Goal: Information Seeking & Learning: Learn about a topic

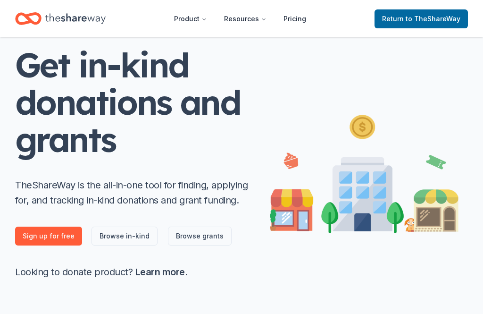
scroll to position [51, 0]
click at [81, 29] on div "Home" at bounding box center [60, 19] width 91 height 22
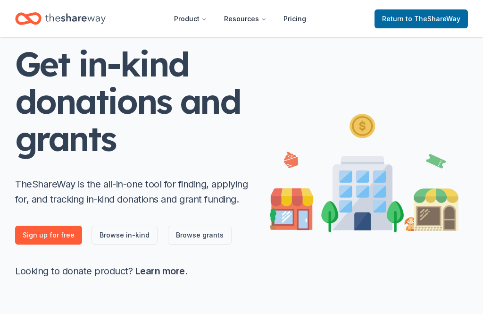
click at [28, 13] on icon "Home" at bounding box center [28, 19] width 26 height 22
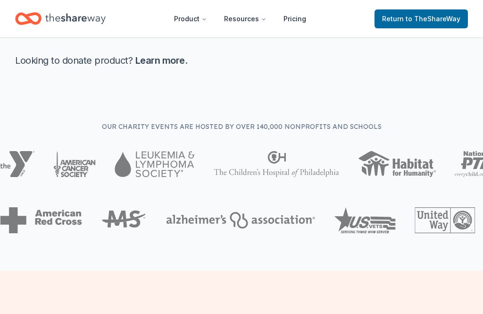
scroll to position [232, 0]
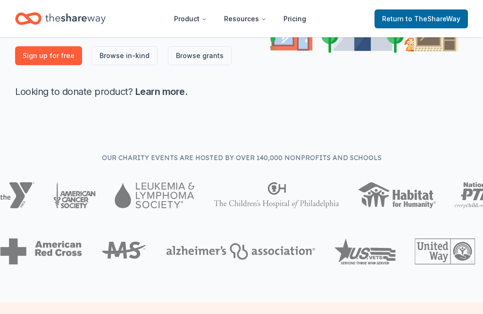
click at [419, 14] on span "Return to TheShareWay" at bounding box center [421, 18] width 78 height 11
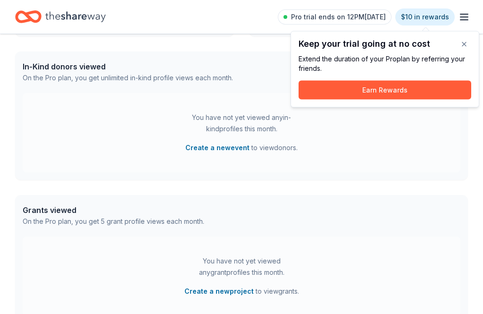
scroll to position [0, 0]
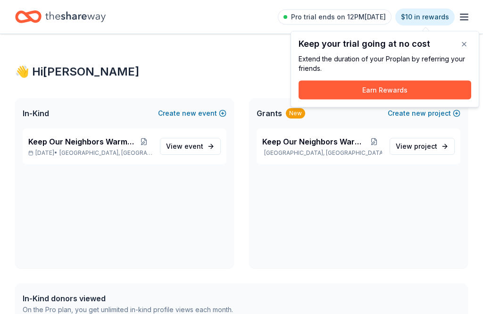
click at [473, 42] on button "button" at bounding box center [464, 44] width 19 height 19
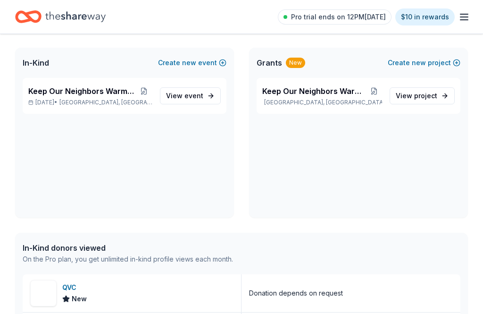
scroll to position [50, 0]
click at [190, 99] on span "event" at bounding box center [194, 96] width 19 height 8
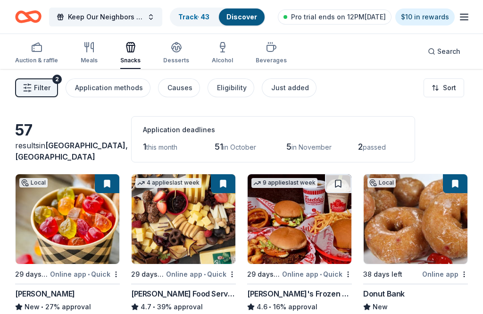
click at [42, 49] on div "button" at bounding box center [36, 47] width 43 height 11
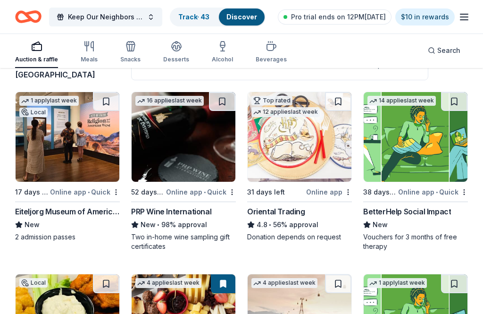
scroll to position [82, 0]
click at [27, 18] on icon "Home" at bounding box center [28, 17] width 26 height 22
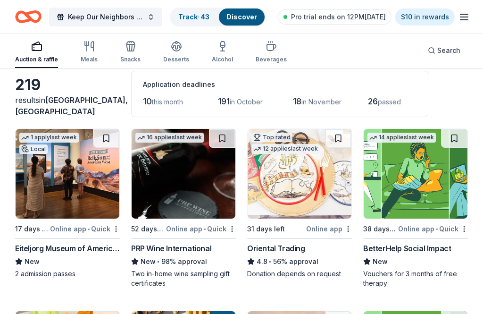
scroll to position [0, 0]
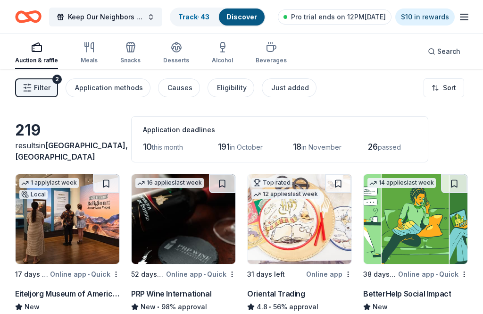
click at [289, 87] on div "Just added" at bounding box center [290, 87] width 38 height 11
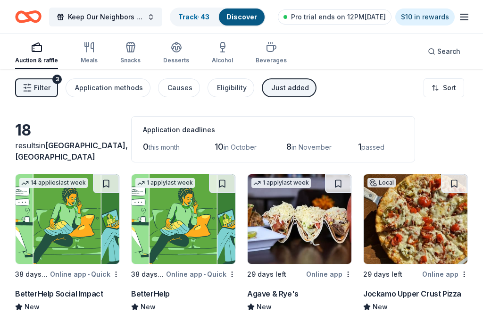
click at [89, 48] on icon "button" at bounding box center [89, 47] width 11 height 11
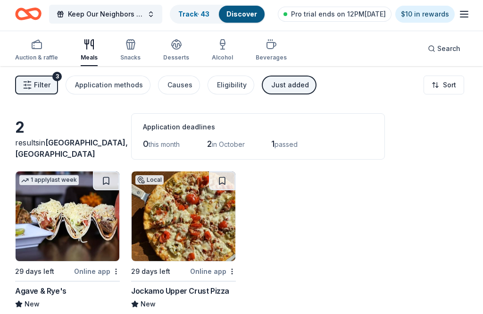
scroll to position [3, 0]
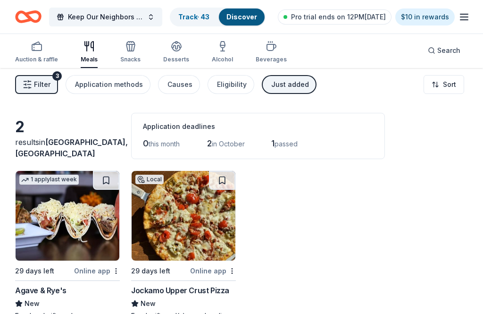
click at [129, 43] on icon "button" at bounding box center [130, 46] width 11 height 11
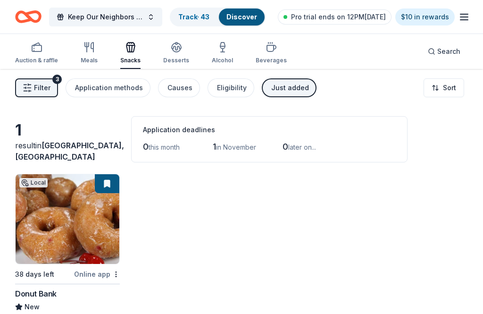
click at [31, 12] on icon "Home" at bounding box center [32, 16] width 15 height 9
click at [146, 13] on button "Keep Our Neighbors Warm & Fed" at bounding box center [105, 17] width 113 height 19
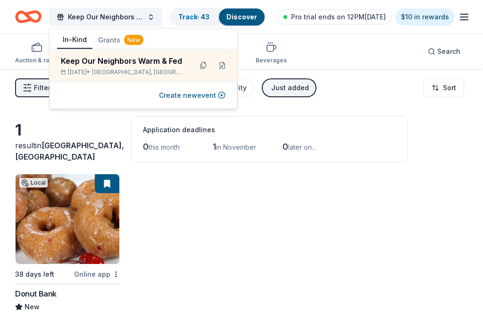
click at [109, 37] on button "Grants New" at bounding box center [121, 40] width 57 height 17
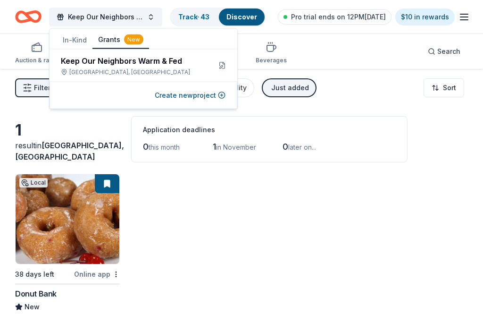
click at [89, 65] on div "Keep Our Neighbors Warm & Fed" at bounding box center [132, 60] width 143 height 11
click at [80, 66] on div "Keep Our Neighbors Warm & Fed" at bounding box center [132, 60] width 143 height 11
click at [27, 18] on icon "Home" at bounding box center [28, 17] width 26 height 22
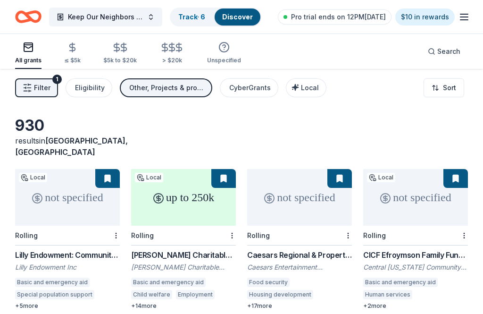
click at [307, 83] on div "Local" at bounding box center [307, 87] width 24 height 11
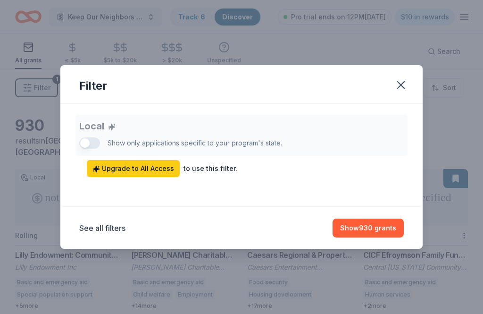
click at [397, 227] on button "Show 930 grants" at bounding box center [368, 228] width 71 height 19
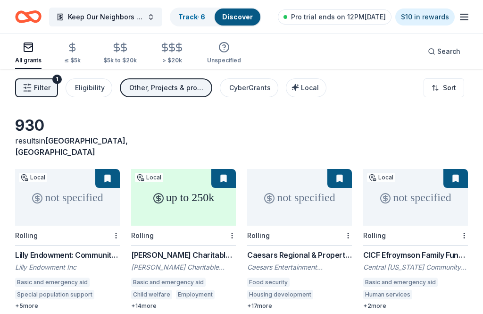
click at [313, 87] on span "Local" at bounding box center [310, 88] width 18 height 8
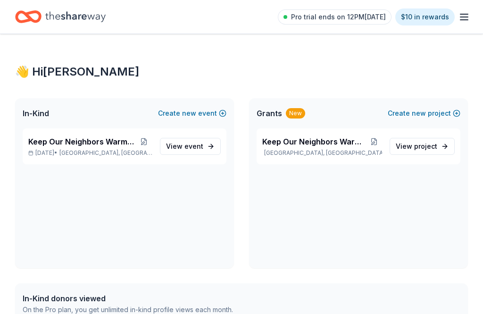
click at [426, 145] on span "project" at bounding box center [425, 146] width 23 height 8
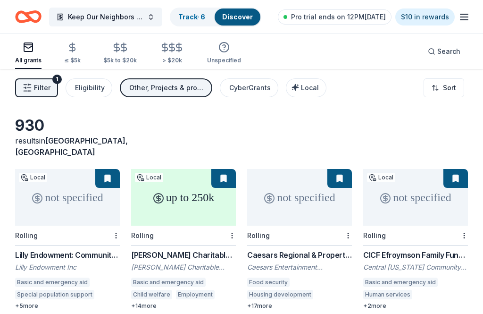
click at [263, 80] on button "CyberGrants" at bounding box center [249, 87] width 59 height 19
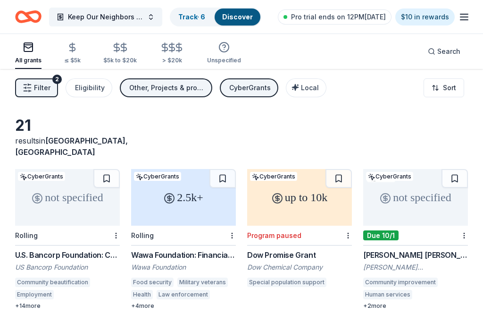
click at [309, 80] on button "Local" at bounding box center [306, 87] width 41 height 19
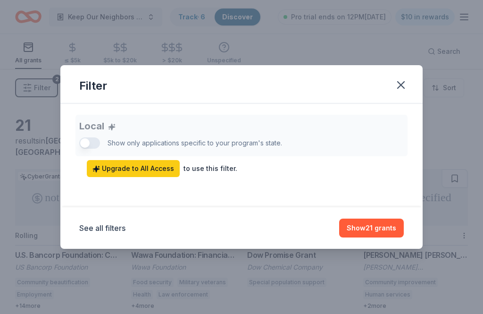
click at [85, 137] on div "Local Show only applications specific to your program's state. Upgrade to All A…" at bounding box center [241, 146] width 325 height 62
click at [93, 224] on button "See all filters" at bounding box center [102, 227] width 46 height 11
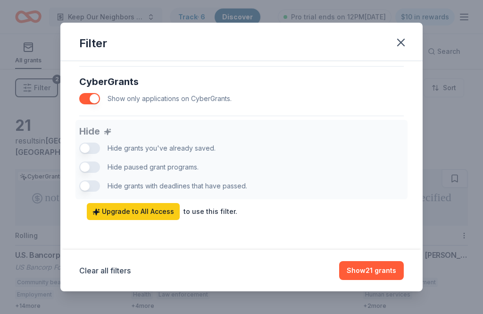
scroll to position [613, 0]
click at [121, 210] on span "Upgrade to All Access" at bounding box center [134, 211] width 82 height 11
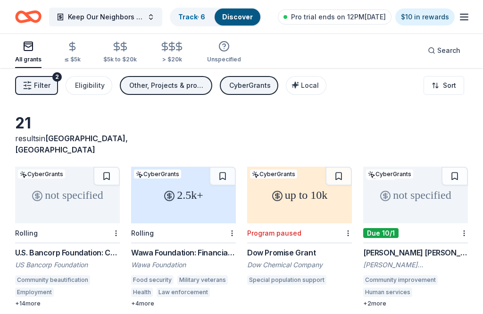
scroll to position [3, 0]
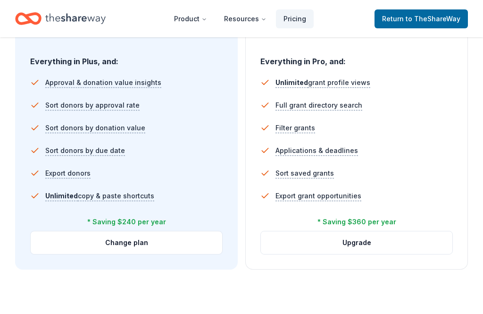
scroll to position [639, 0]
click at [384, 243] on button "Upgrade" at bounding box center [357, 242] width 192 height 23
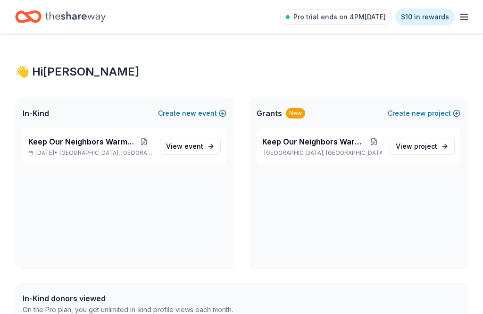
click at [379, 12] on span "Pro trial ends on 4PM[DATE]" at bounding box center [340, 16] width 93 height 11
click at [310, 16] on span "Pro trial ends on 4PM, 9/26" at bounding box center [340, 16] width 93 height 11
click at [373, 15] on span "Pro trial ends on 4PM, 9/26" at bounding box center [340, 16] width 93 height 11
click at [466, 19] on icon "button" at bounding box center [464, 16] width 11 height 11
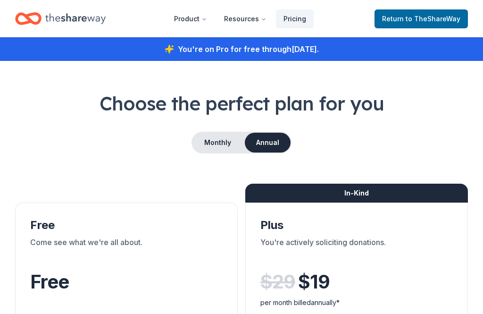
click at [29, 20] on icon "Home" at bounding box center [32, 18] width 15 height 9
click at [28, 17] on icon "Home" at bounding box center [32, 18] width 15 height 9
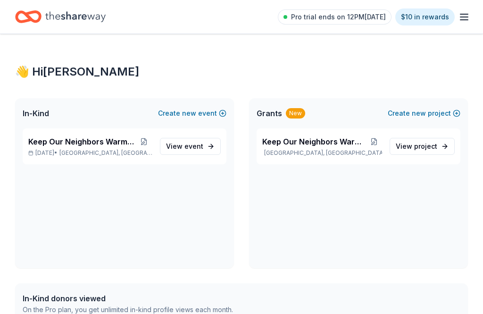
click at [424, 147] on span "project" at bounding box center [425, 146] width 23 height 8
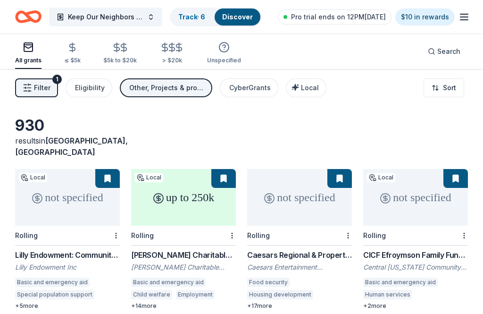
click at [308, 85] on span "Local" at bounding box center [310, 88] width 18 height 8
click at [81, 84] on div "Eligibility" at bounding box center [90, 87] width 30 height 11
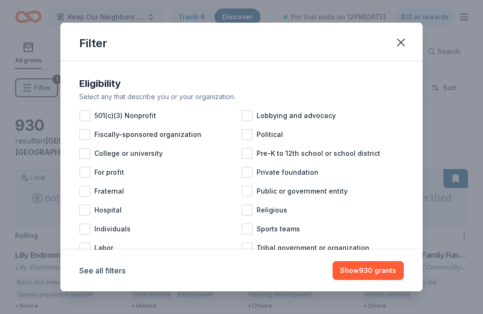
click at [88, 114] on div at bounding box center [84, 115] width 11 height 11
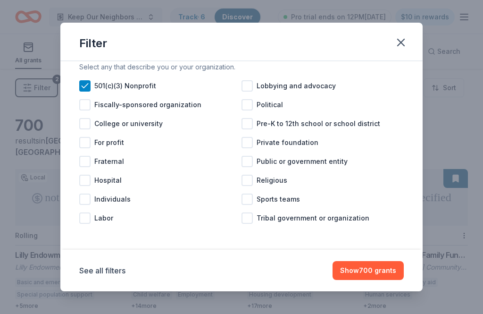
scroll to position [30, 0]
click at [255, 183] on div "Religious" at bounding box center [323, 180] width 162 height 19
click at [389, 270] on button "Show 523 grants" at bounding box center [369, 270] width 70 height 19
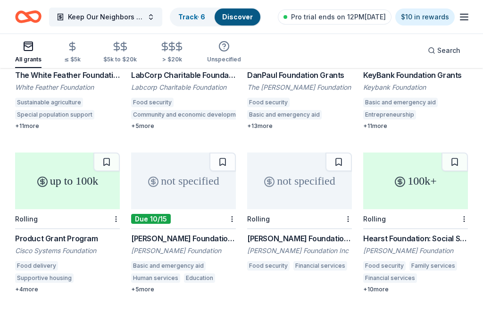
scroll to position [497, 0]
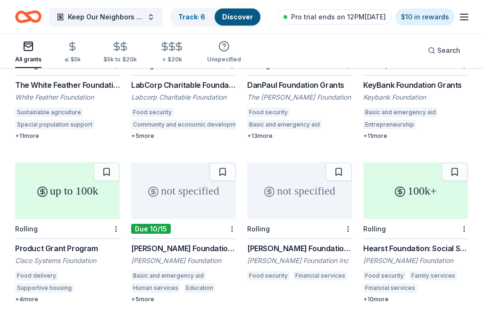
click at [201, 178] on div "not specified" at bounding box center [183, 190] width 105 height 57
click at [98, 180] on div "up to 100k" at bounding box center [67, 190] width 105 height 57
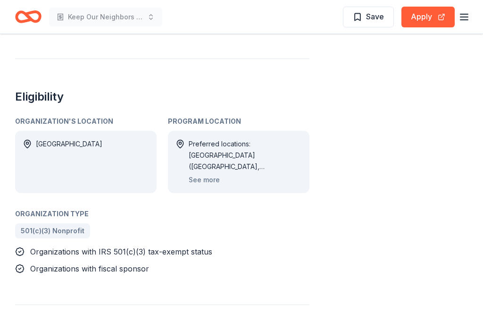
scroll to position [420, 0]
click at [215, 174] on button "See more" at bounding box center [204, 179] width 31 height 11
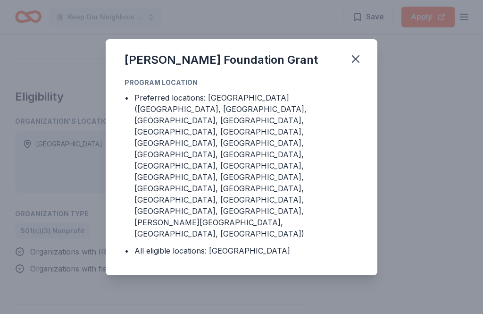
click at [361, 66] on icon "button" at bounding box center [355, 58] width 13 height 13
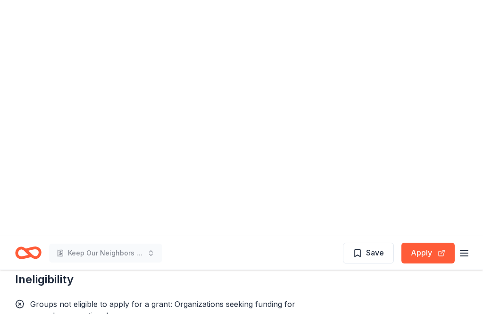
scroll to position [262, 0]
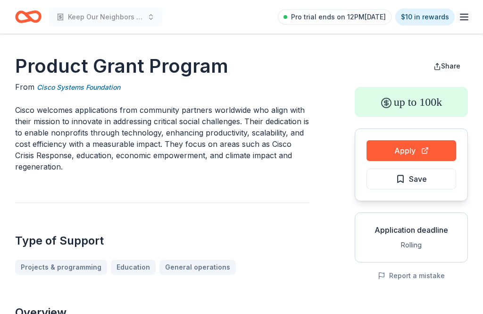
click at [418, 150] on button "Apply" at bounding box center [412, 150] width 90 height 21
